Goal: Book appointment/travel/reservation

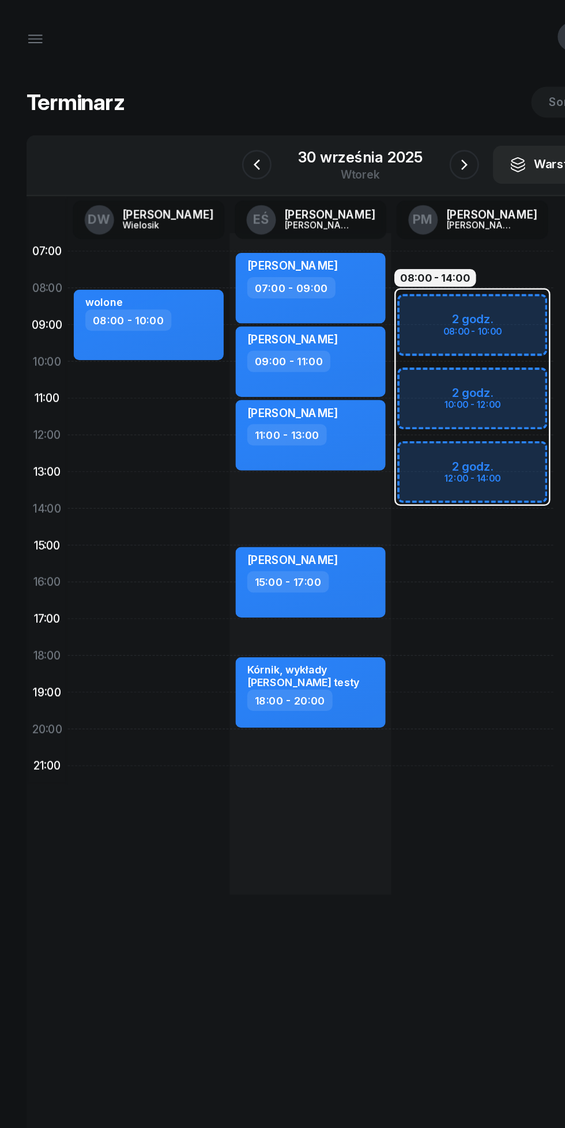
click at [202, 126] on icon "button" at bounding box center [201, 129] width 14 height 14
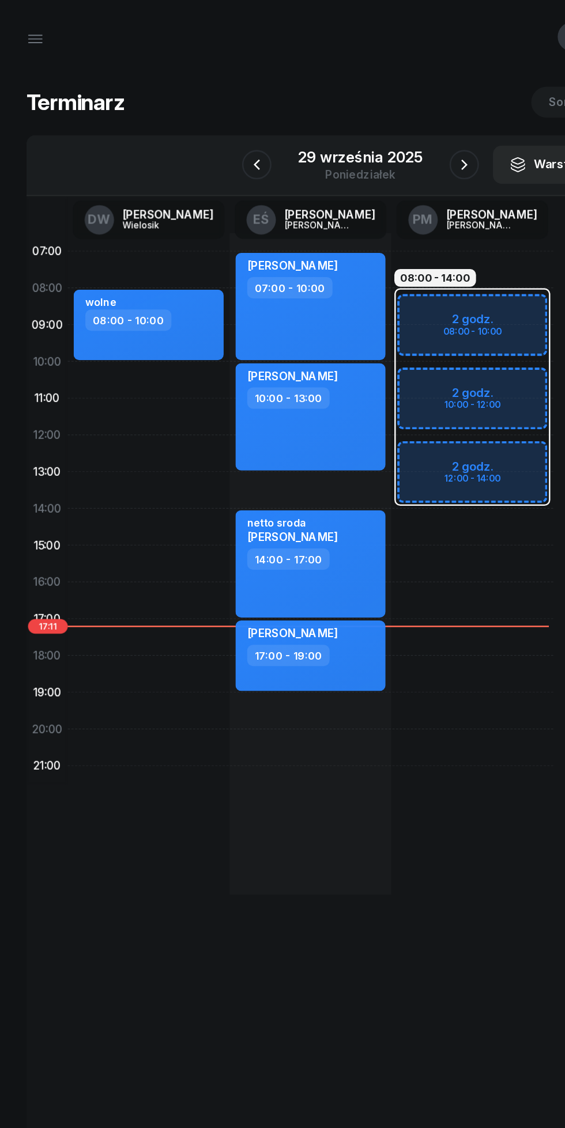
click at [362, 129] on icon "button" at bounding box center [364, 129] width 14 height 14
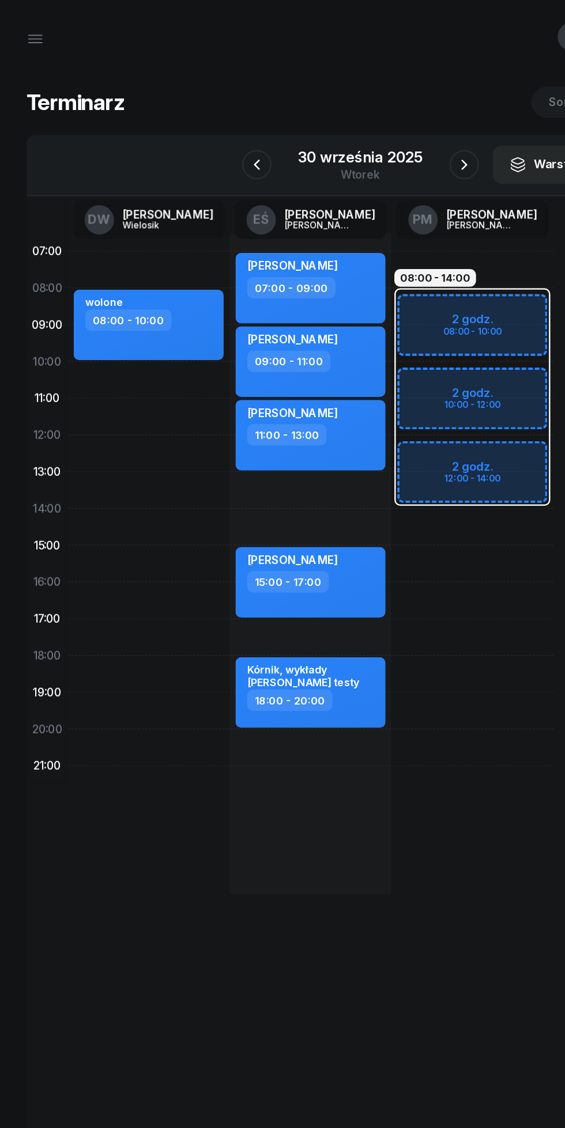
click at [362, 130] on icon "button" at bounding box center [364, 129] width 14 height 14
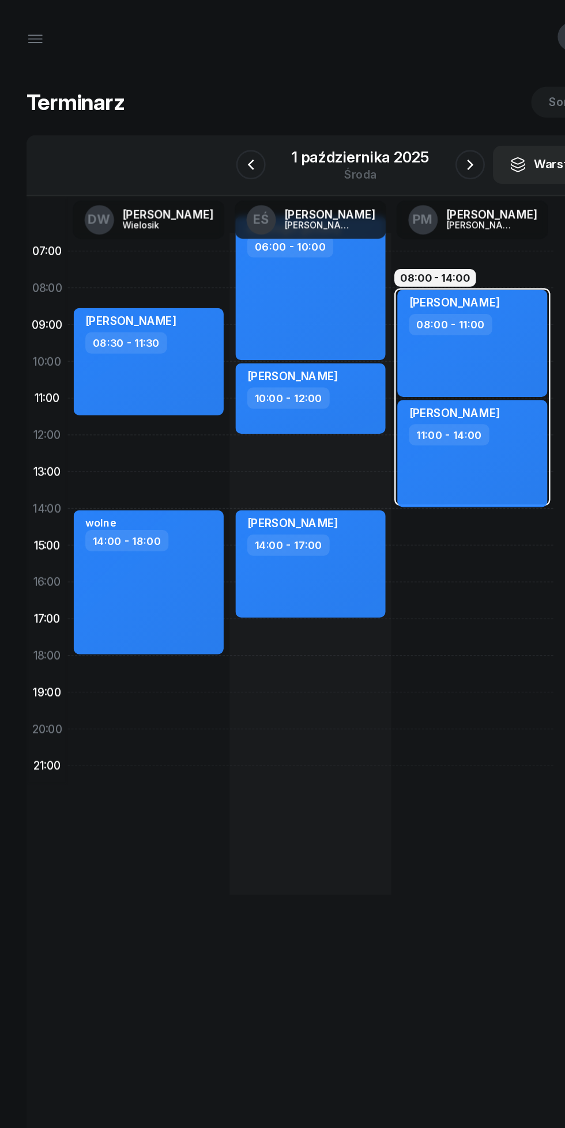
click at [269, 126] on div "1 października 2025" at bounding box center [283, 124] width 108 height 12
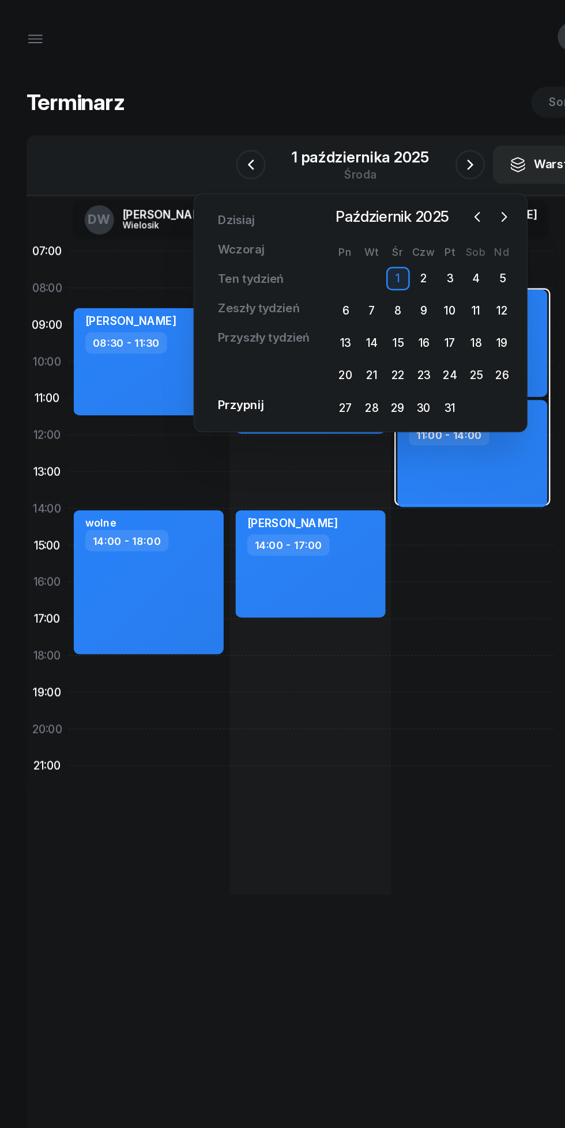
click at [270, 244] on div "6" at bounding box center [271, 243] width 18 height 18
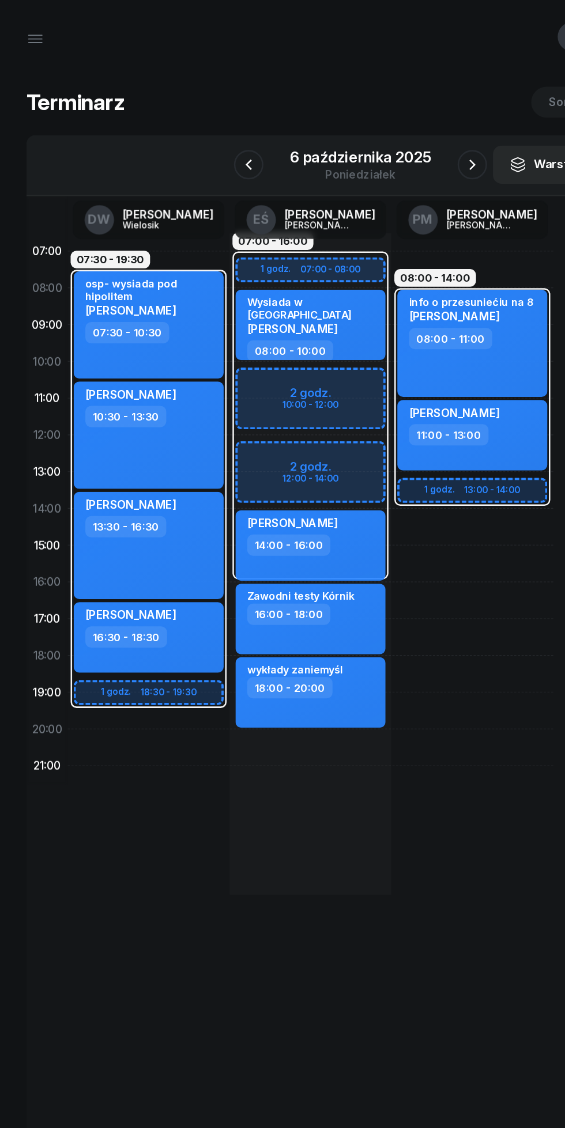
click at [398, 342] on div "11:00 - 13:00" at bounding box center [370, 340] width 101 height 17
select select "11"
select select "13"
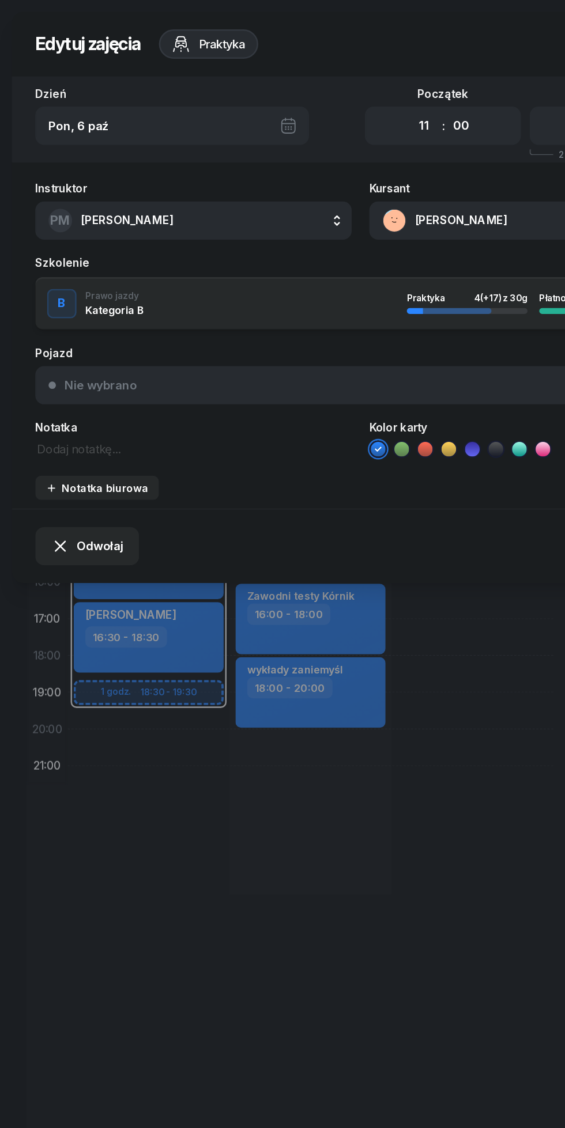
click at [326, 99] on select "00 01 02 03 04 05 06 07 08 09 10 11 12 13 14 15 16 17 18 19 20 21 22 23" at bounding box center [332, 98] width 22 height 24
select select "12"
click at [321, 86] on select "00 01 02 03 04 05 06 07 08 09 10 11 12 13 14 15 16 17 18 19 20 21 22 23" at bounding box center [332, 98] width 22 height 24
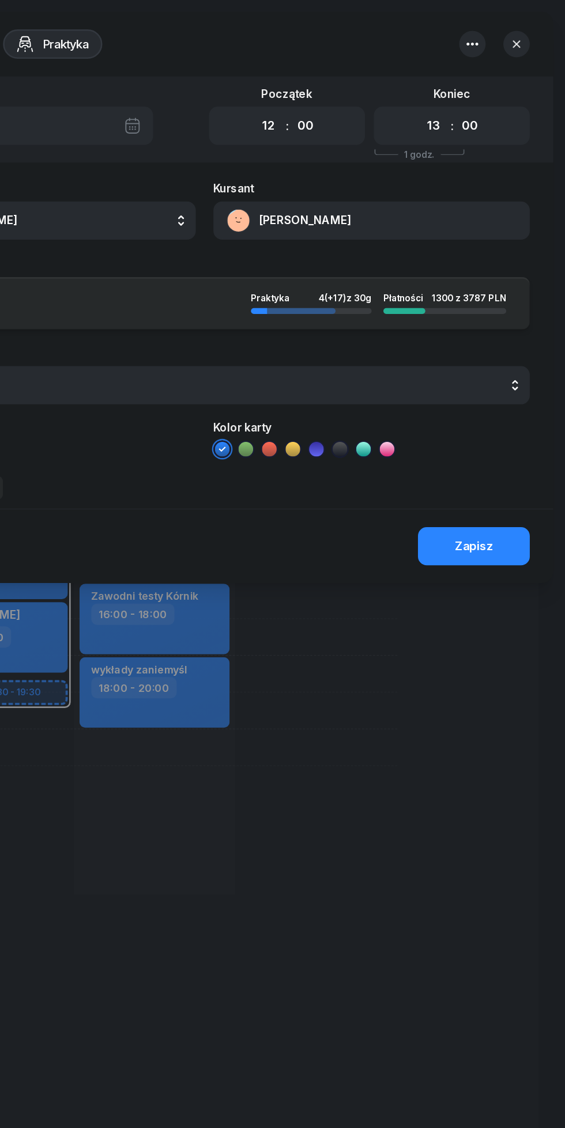
click at [446, 69] on div "Koniec 00 01 02 03 04 05 06 07 08 09 10 11 12 13 14 15 16 17 18 19 20 21 22 23 …" at bounding box center [476, 91] width 122 height 44
click at [461, 95] on select "00 01 02 03 04 05 06 07 08 09 10 11 12 13 14 15 16 17 18 19 20 21 22 23" at bounding box center [462, 98] width 22 height 24
select select "14"
click at [451, 86] on select "00 01 02 03 04 05 06 07 08 09 10 11 12 13 14 15 16 17 18 19 20 21 22 23" at bounding box center [462, 98] width 22 height 24
click at [491, 418] on button "Zapisz" at bounding box center [493, 428] width 88 height 30
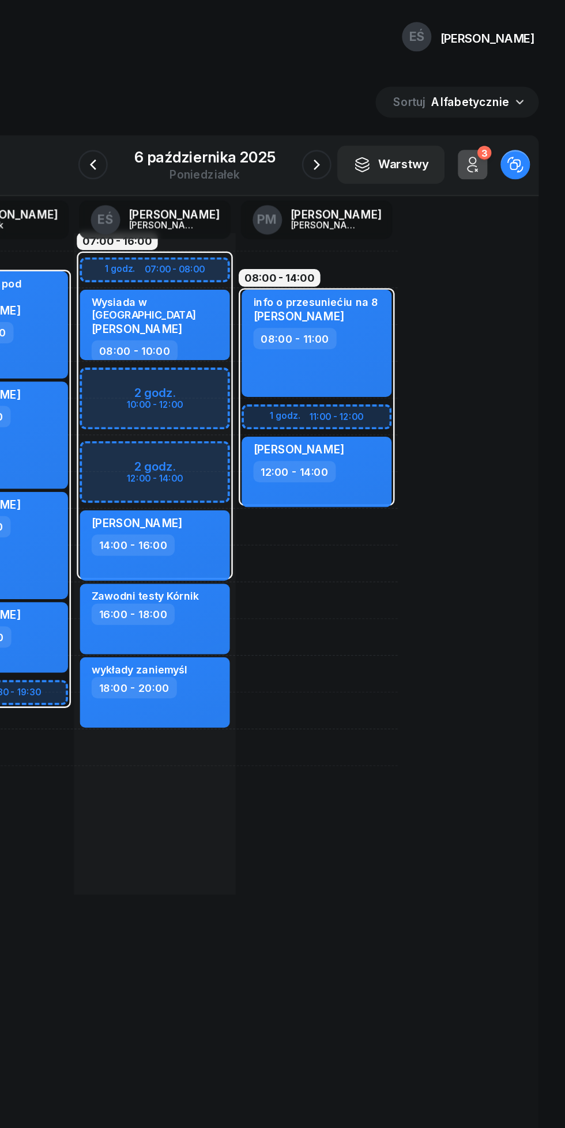
click at [401, 372] on div "12:00 - 14:00" at bounding box center [370, 369] width 101 height 17
select select "12"
select select "14"
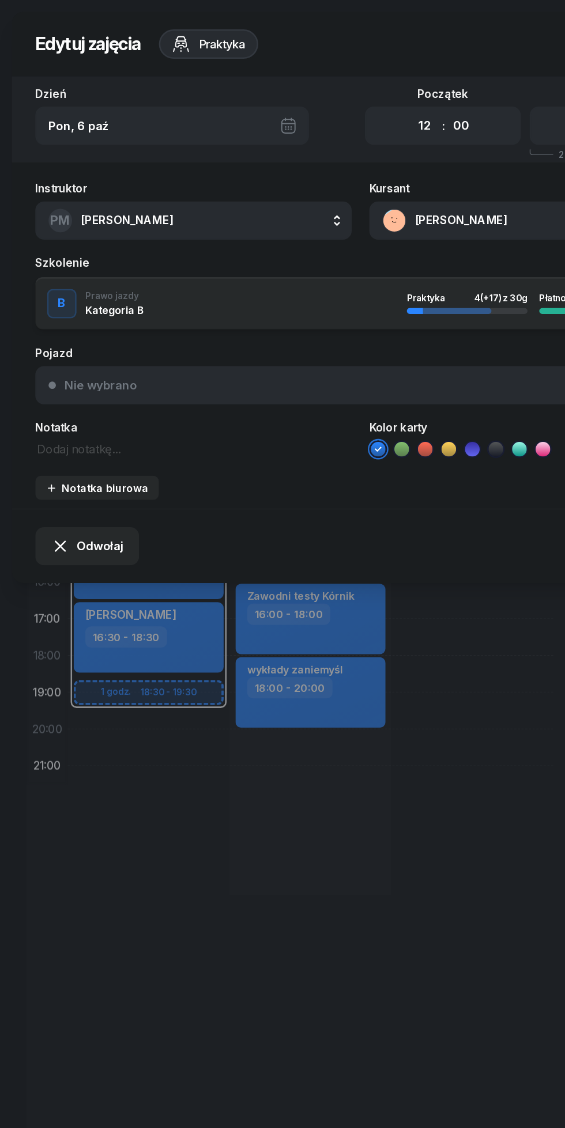
click at [99, 168] on span "[PERSON_NAME]" at bounding box center [99, 172] width 72 height 11
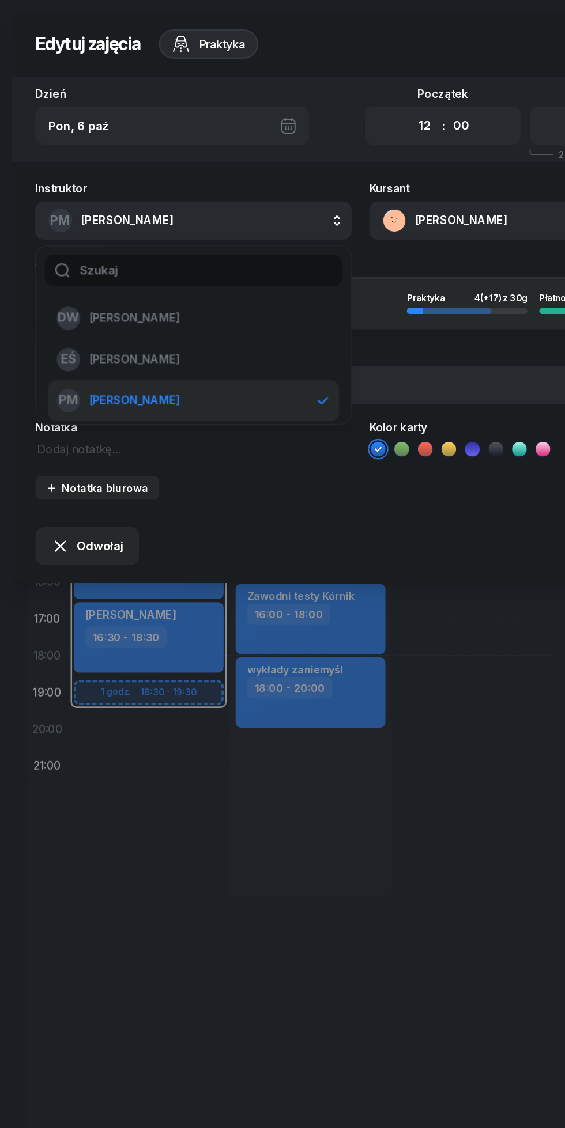
click at [109, 173] on span "[PERSON_NAME]" at bounding box center [99, 172] width 72 height 11
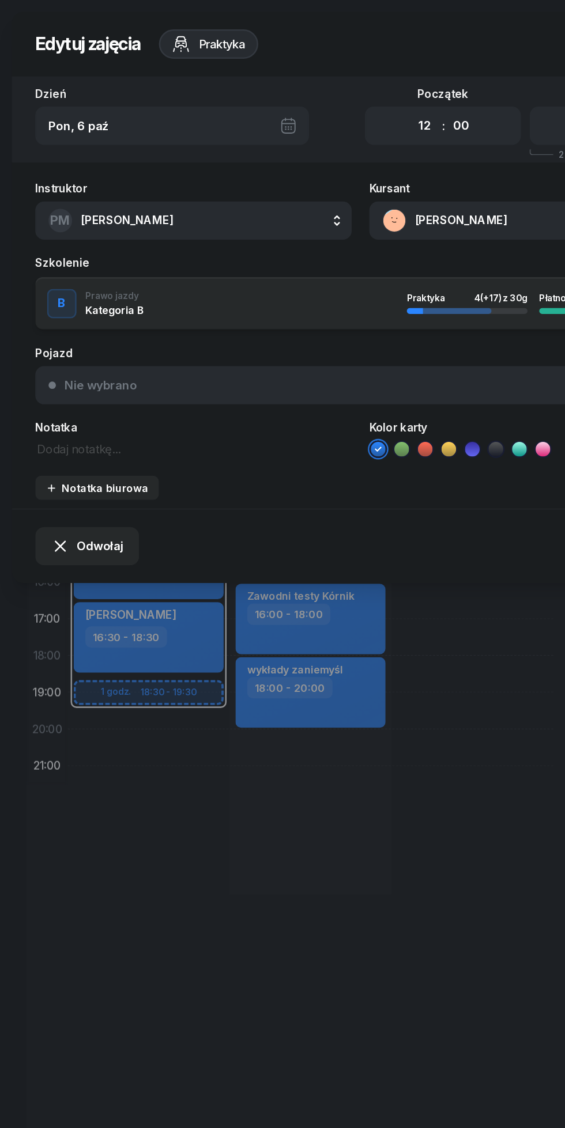
click at [97, 172] on span "[PERSON_NAME]" at bounding box center [99, 172] width 72 height 11
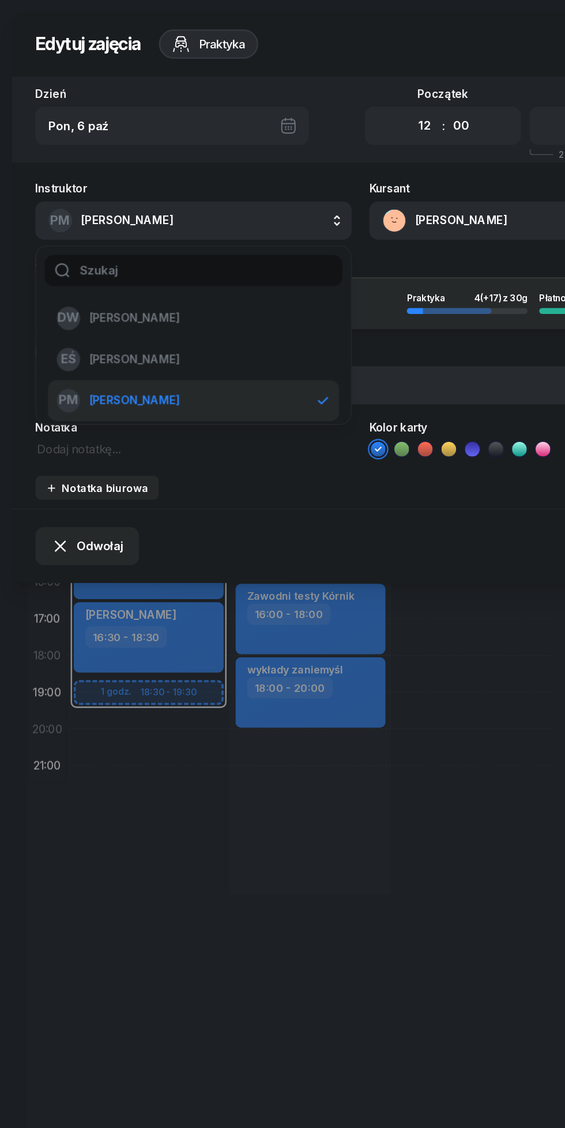
click at [77, 275] on span "[PERSON_NAME]" at bounding box center [105, 281] width 71 height 15
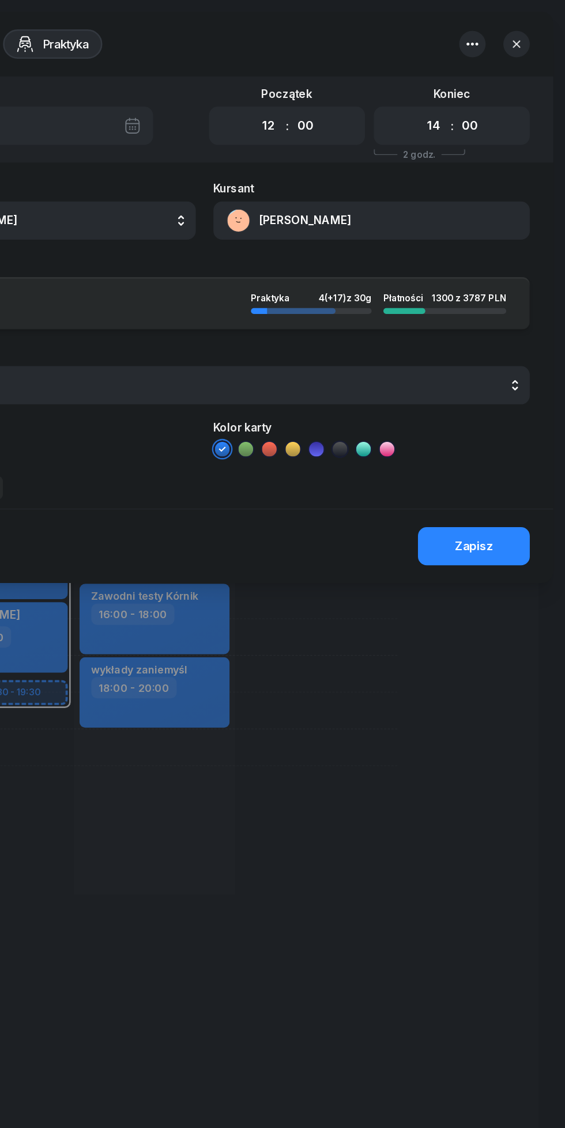
click at [510, 418] on button "Zapisz" at bounding box center [493, 428] width 88 height 30
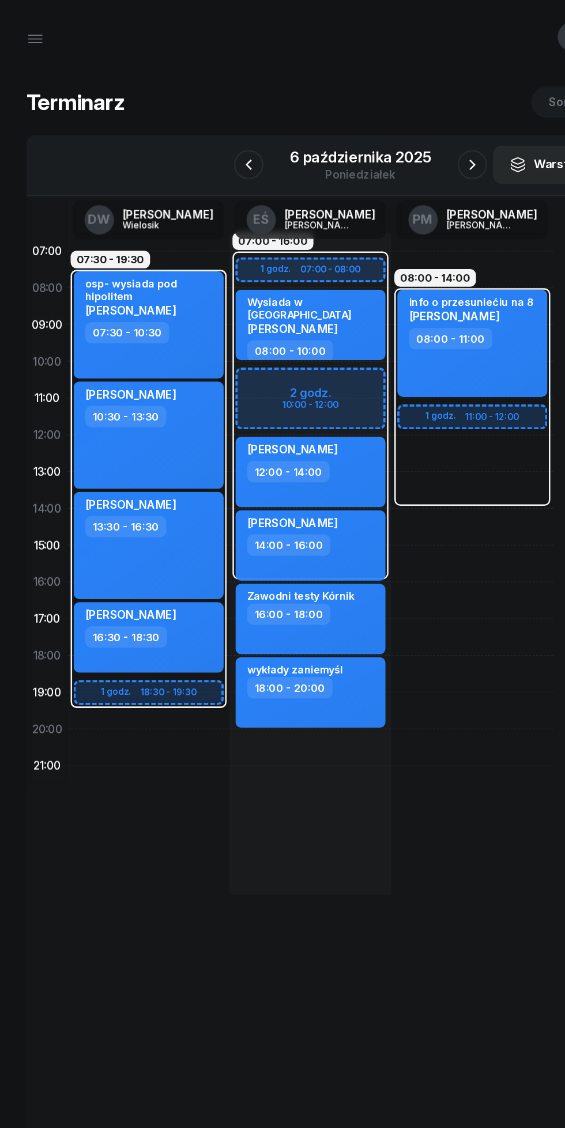
click at [196, 122] on icon "button" at bounding box center [195, 129] width 14 height 14
